Goal: Task Accomplishment & Management: Use online tool/utility

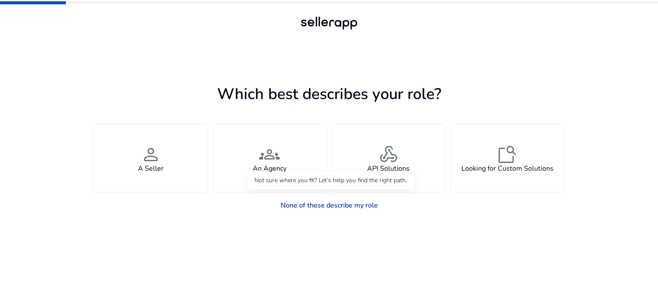
click at [333, 202] on link "None of these describe my role" at bounding box center [329, 205] width 111 height 17
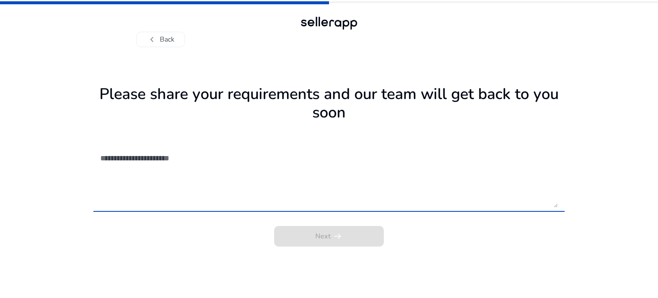
click at [291, 168] on textarea at bounding box center [329, 177] width 458 height 61
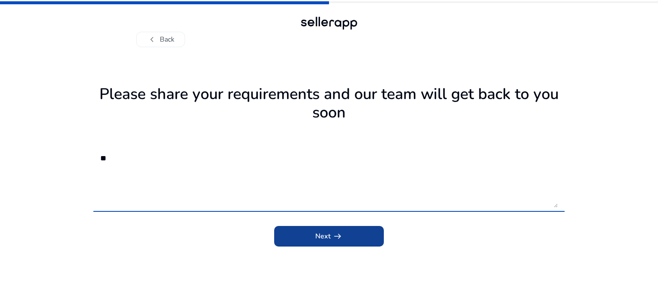
type textarea "**"
click at [310, 235] on span "submit" at bounding box center [329, 236] width 110 height 21
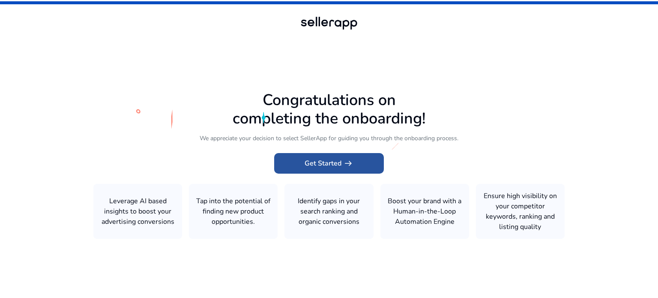
click at [309, 167] on span "Get Started arrow_right_alt" at bounding box center [329, 163] width 49 height 10
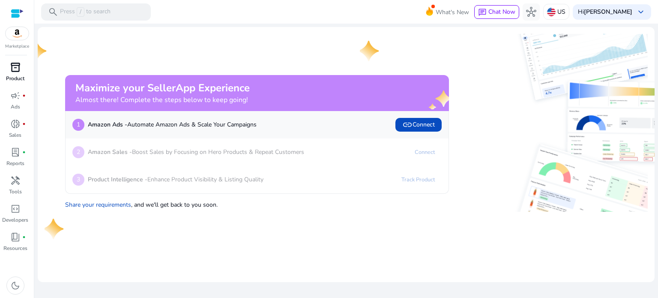
click at [17, 73] on div "inventory_2" at bounding box center [15, 67] width 24 height 14
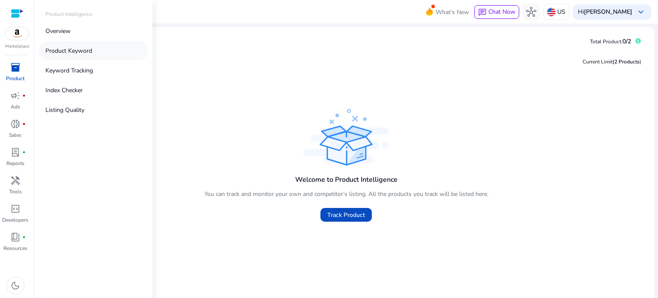
click at [66, 51] on p "Product Keyword" at bounding box center [68, 50] width 47 height 9
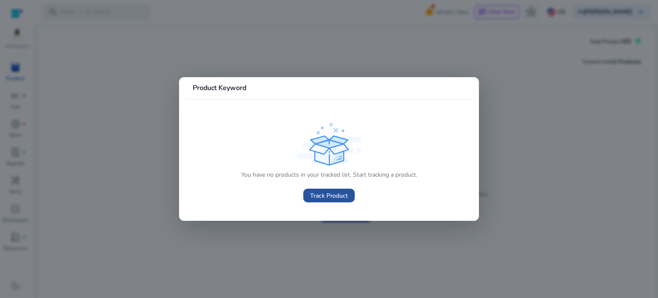
click at [327, 198] on span "Track Product" at bounding box center [329, 195] width 38 height 9
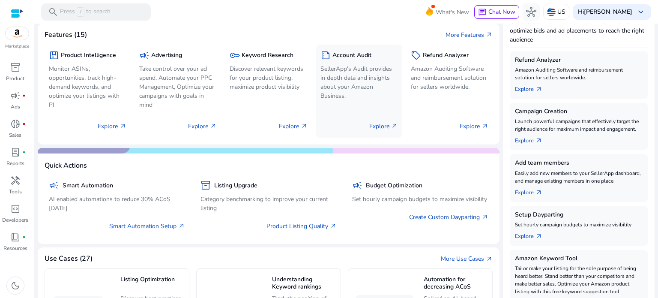
scroll to position [271, 0]
